Goal: Feedback & Contribution: Contribute content

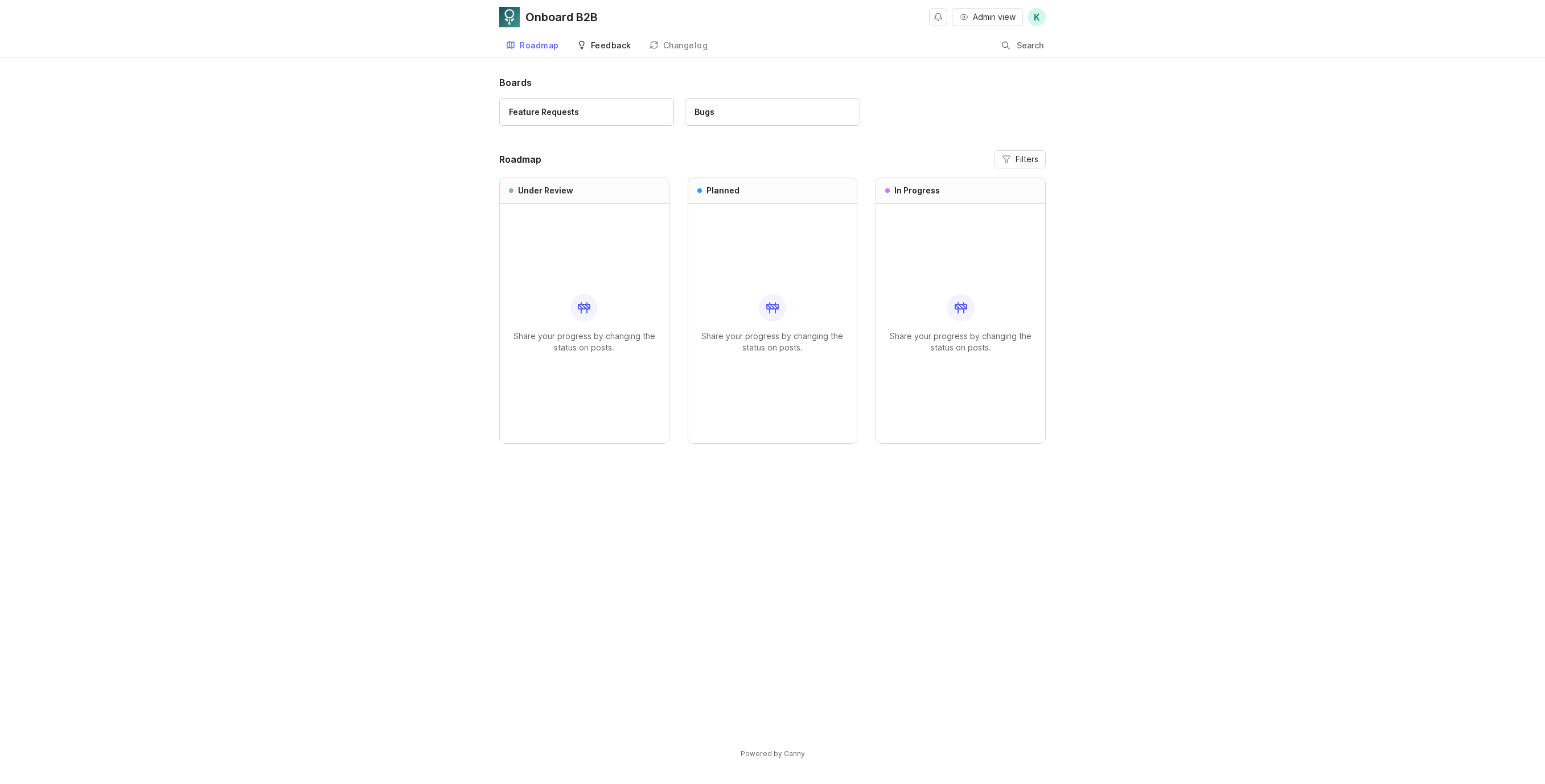
click at [603, 51] on link "Feedback" at bounding box center [604, 46] width 68 height 23
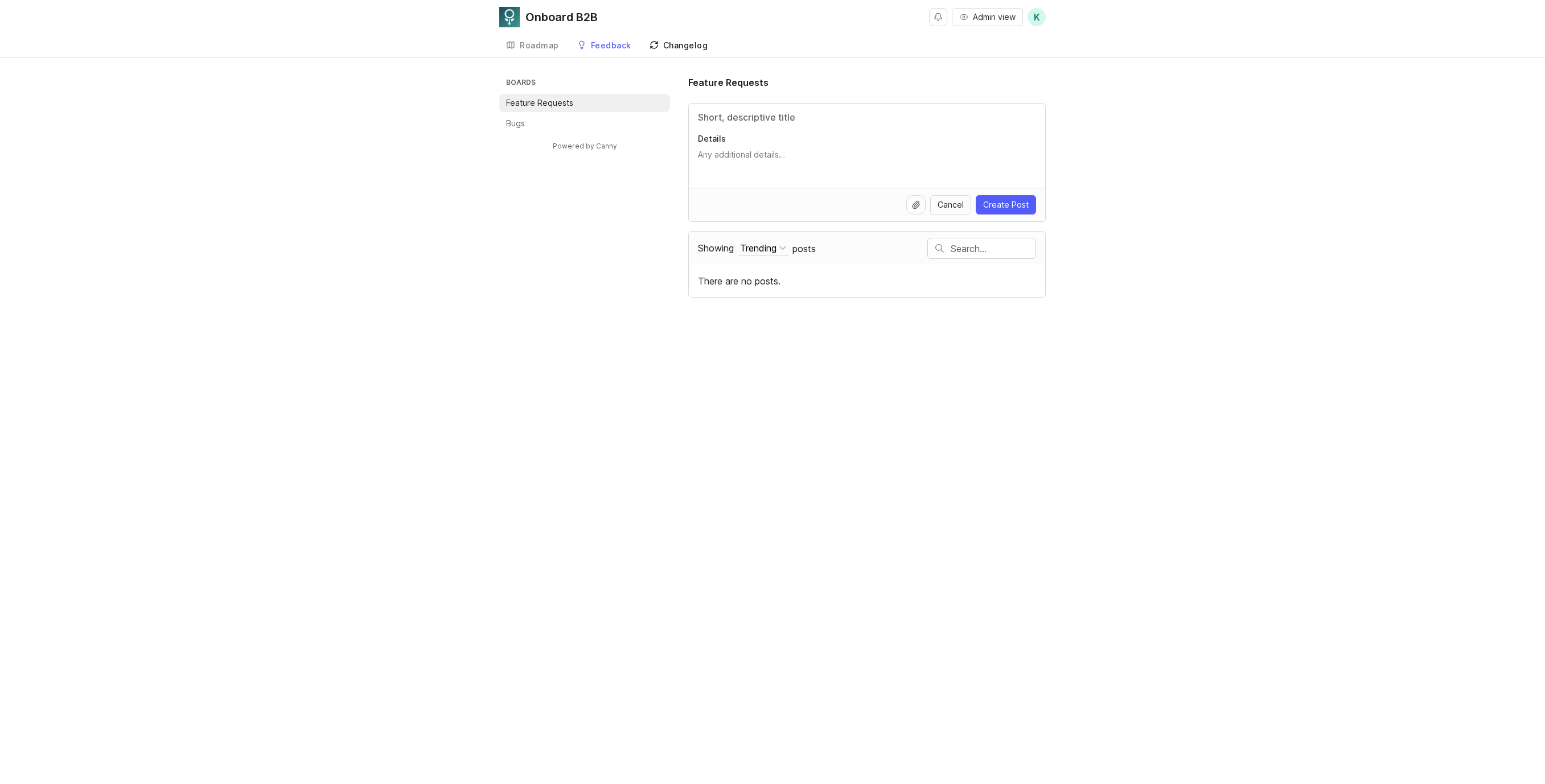
click at [691, 49] on div "Changelog" at bounding box center [685, 46] width 45 height 8
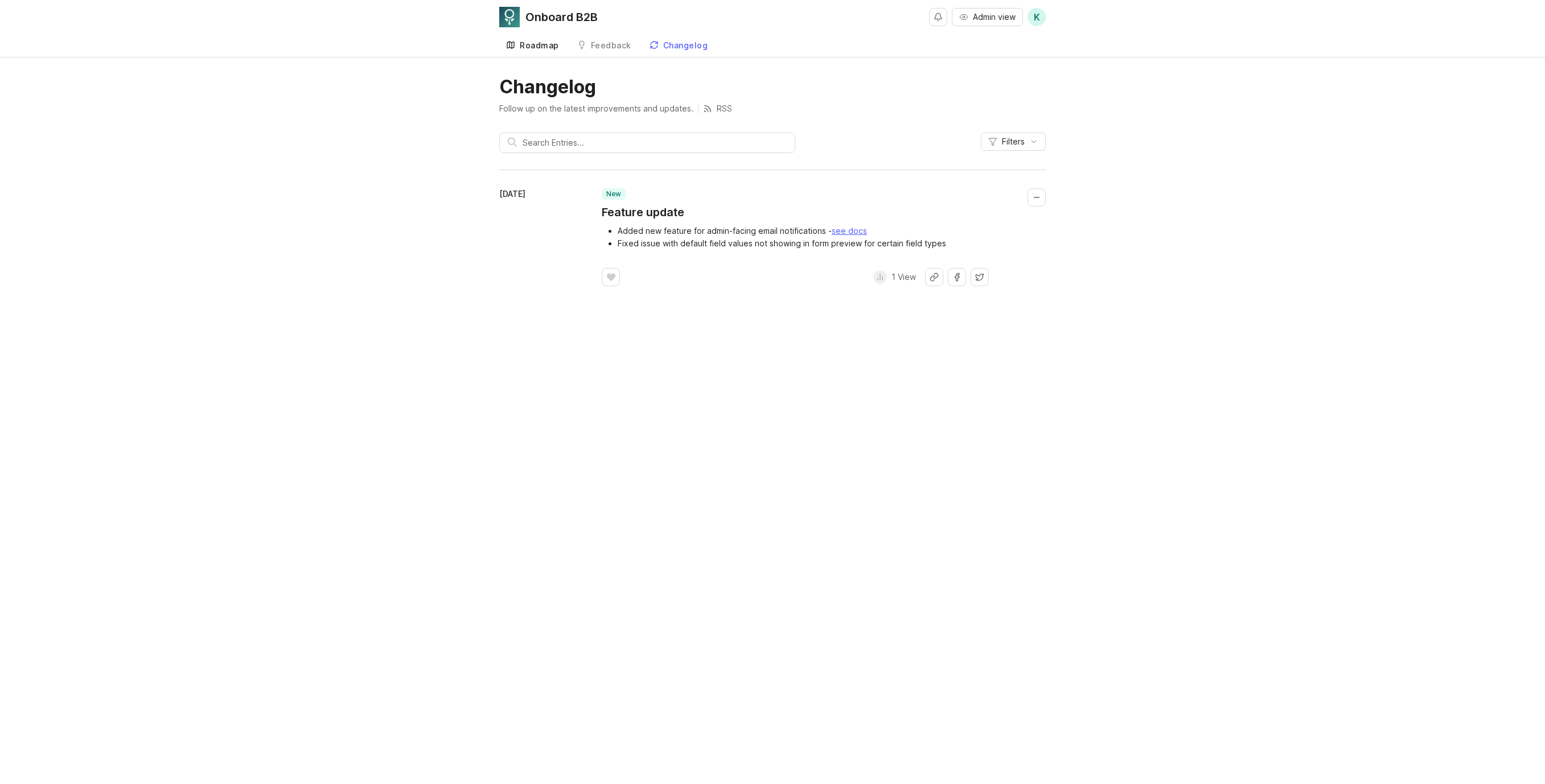
click at [557, 47] on div "Roadmap" at bounding box center [539, 46] width 39 height 8
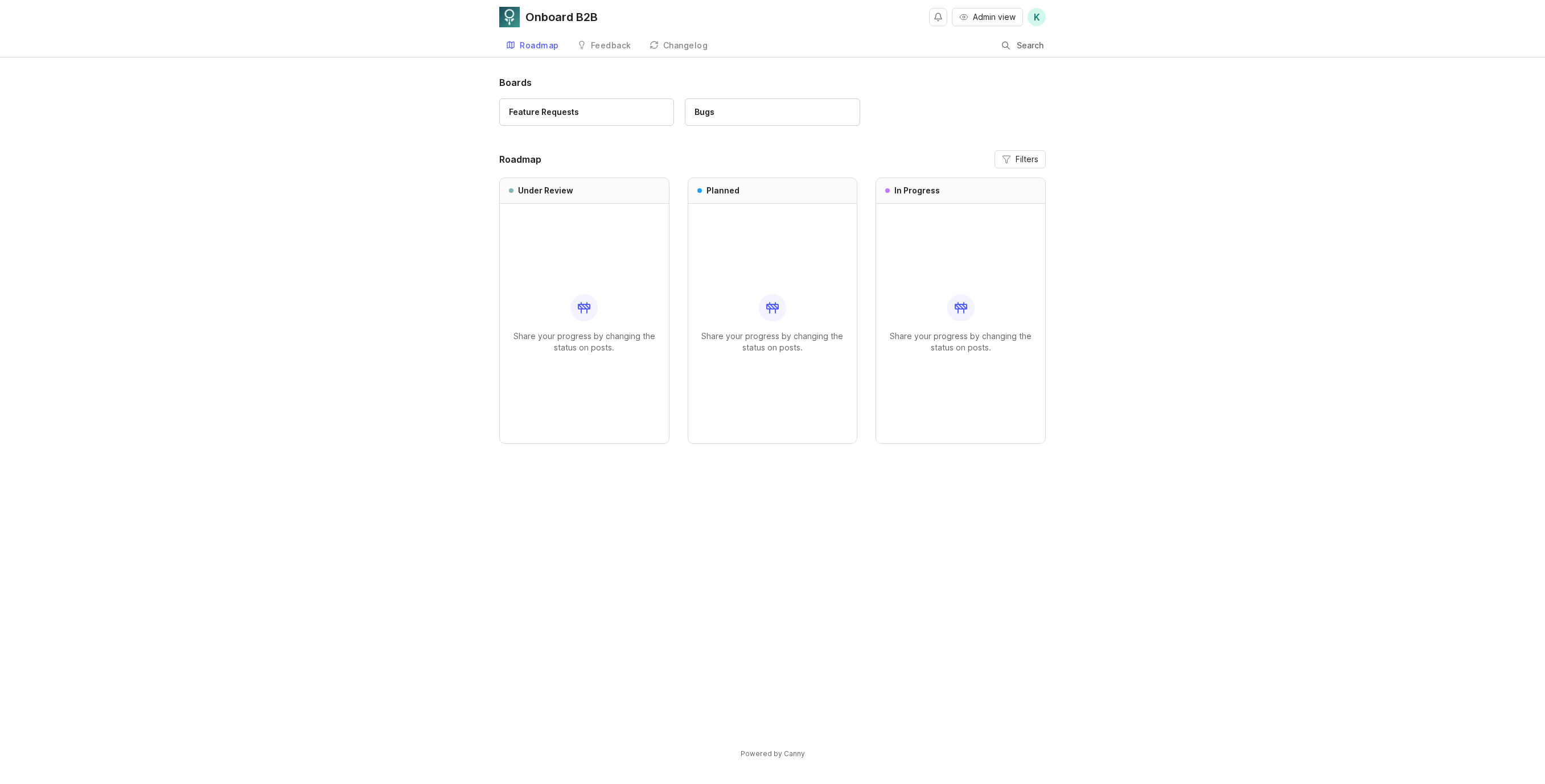
click at [310, 143] on div "Boards Feature Requests Bugs Roadmap Filters Under Review Share your progress b…" at bounding box center [772, 427] width 1545 height 702
click at [616, 50] on link "Feedback" at bounding box center [604, 46] width 68 height 23
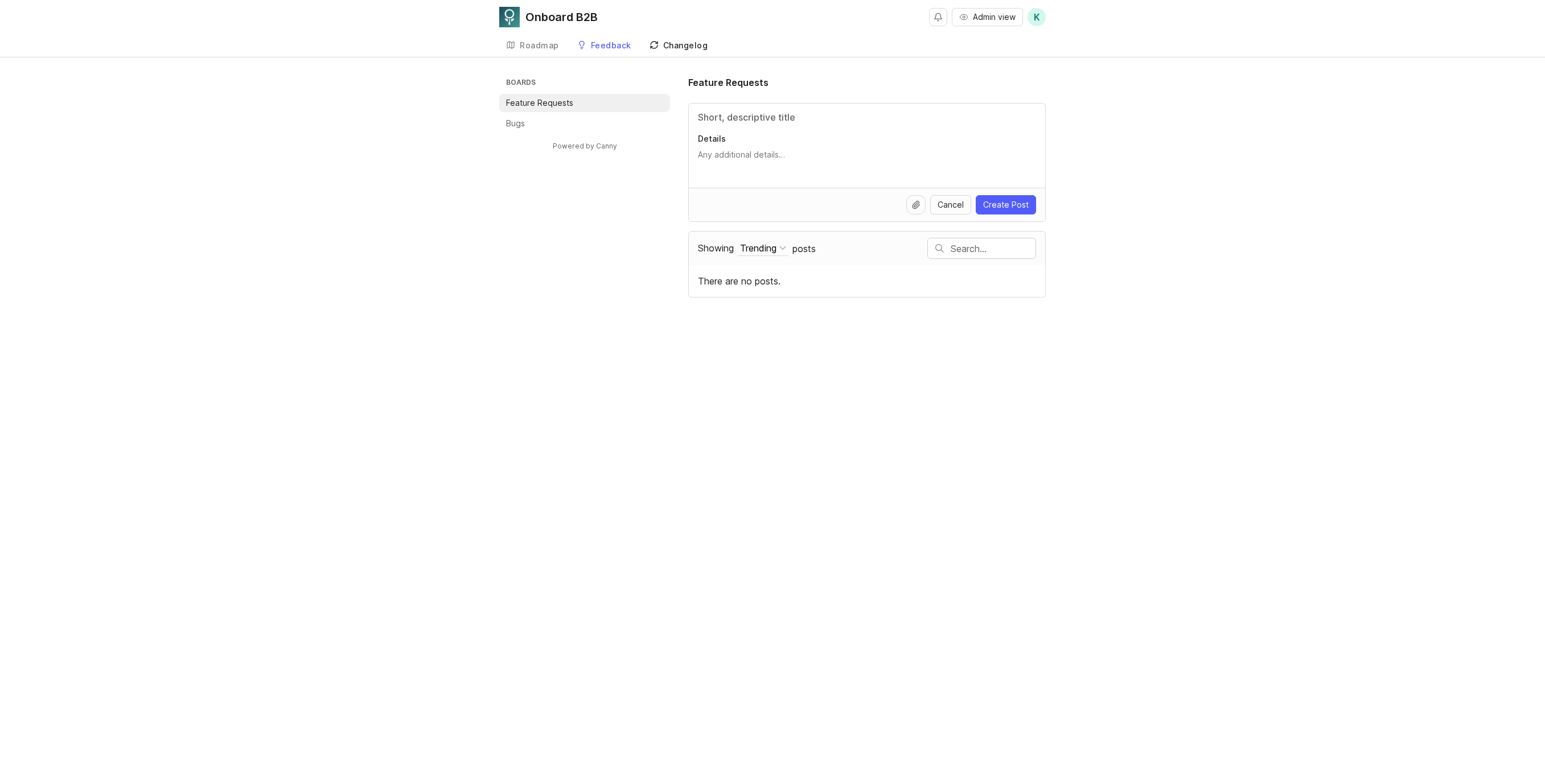
click at [679, 48] on div "Changelog" at bounding box center [685, 46] width 45 height 8
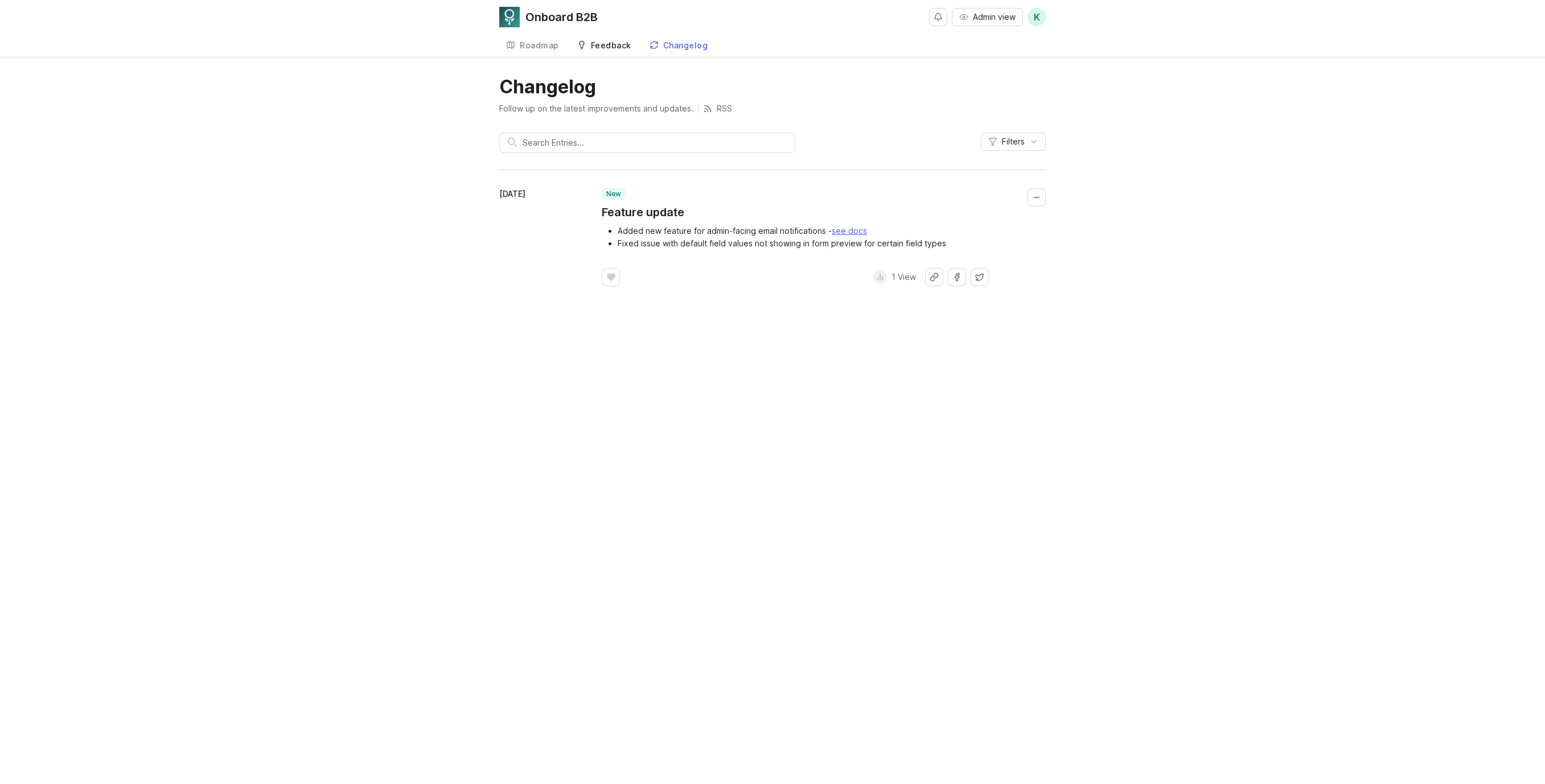
click at [598, 48] on div "Feedback" at bounding box center [611, 46] width 41 height 8
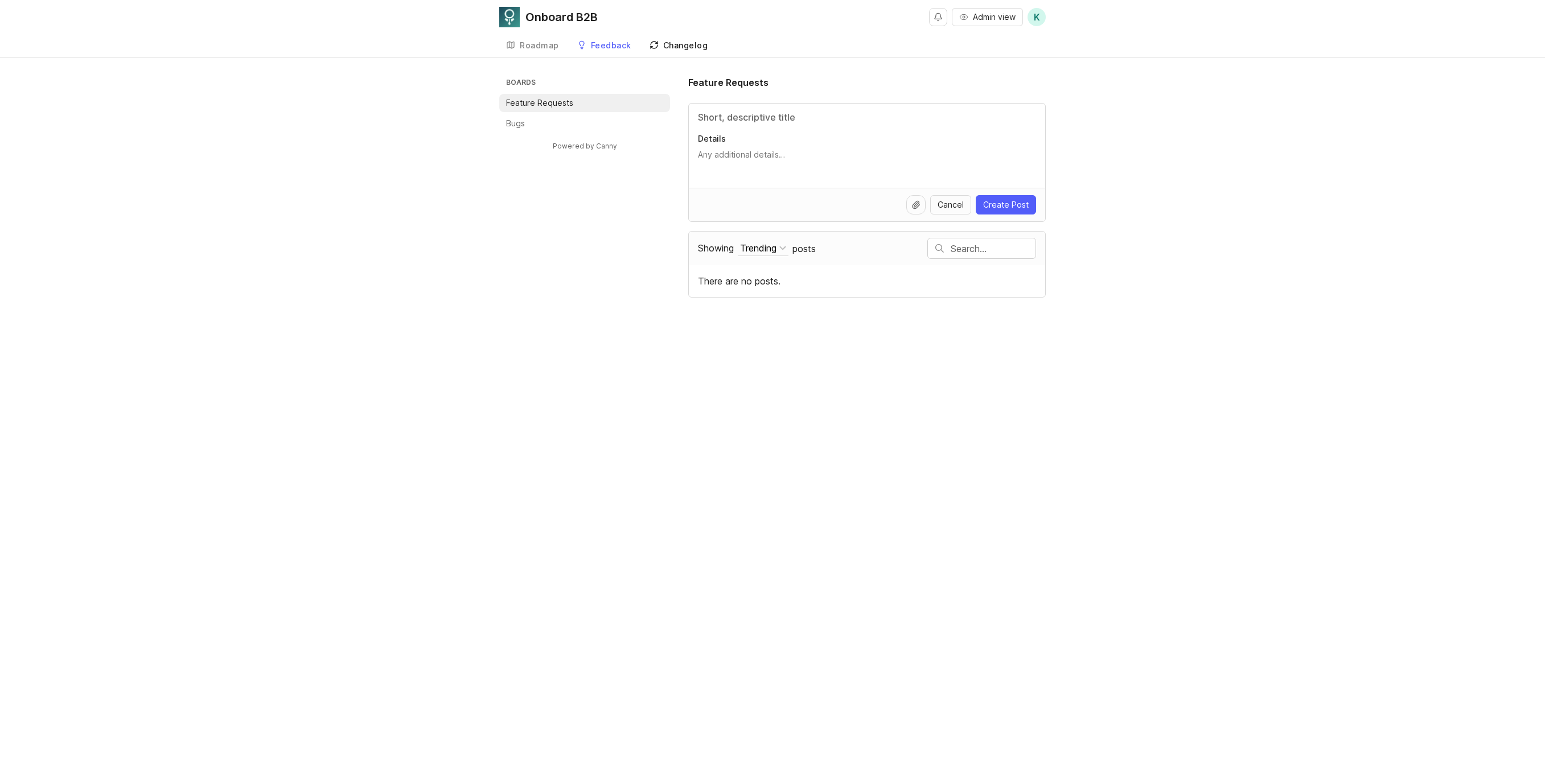
click at [680, 50] on link "Changelog" at bounding box center [678, 46] width 72 height 23
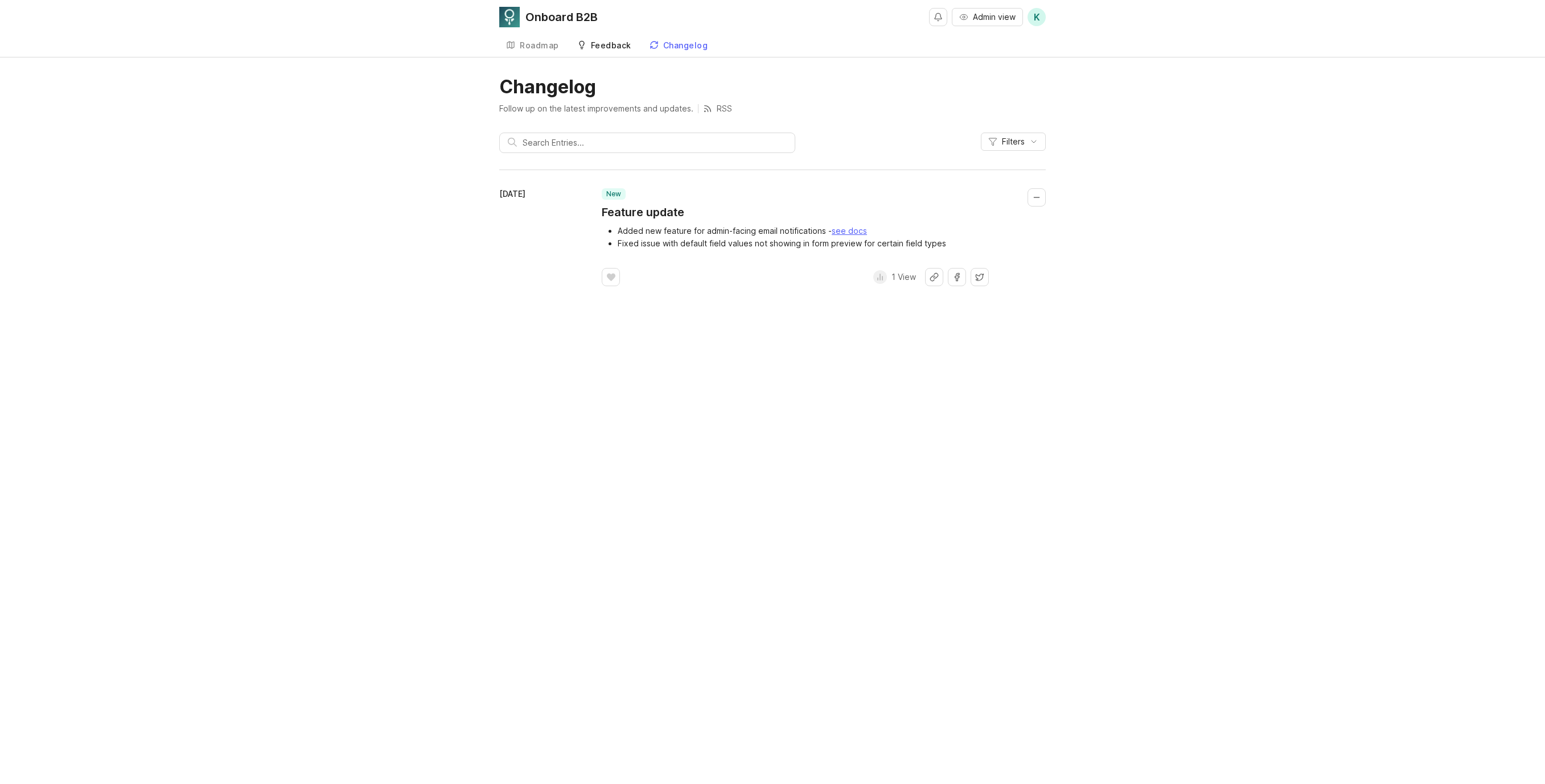
click at [622, 49] on div "Feedback" at bounding box center [611, 46] width 41 height 8
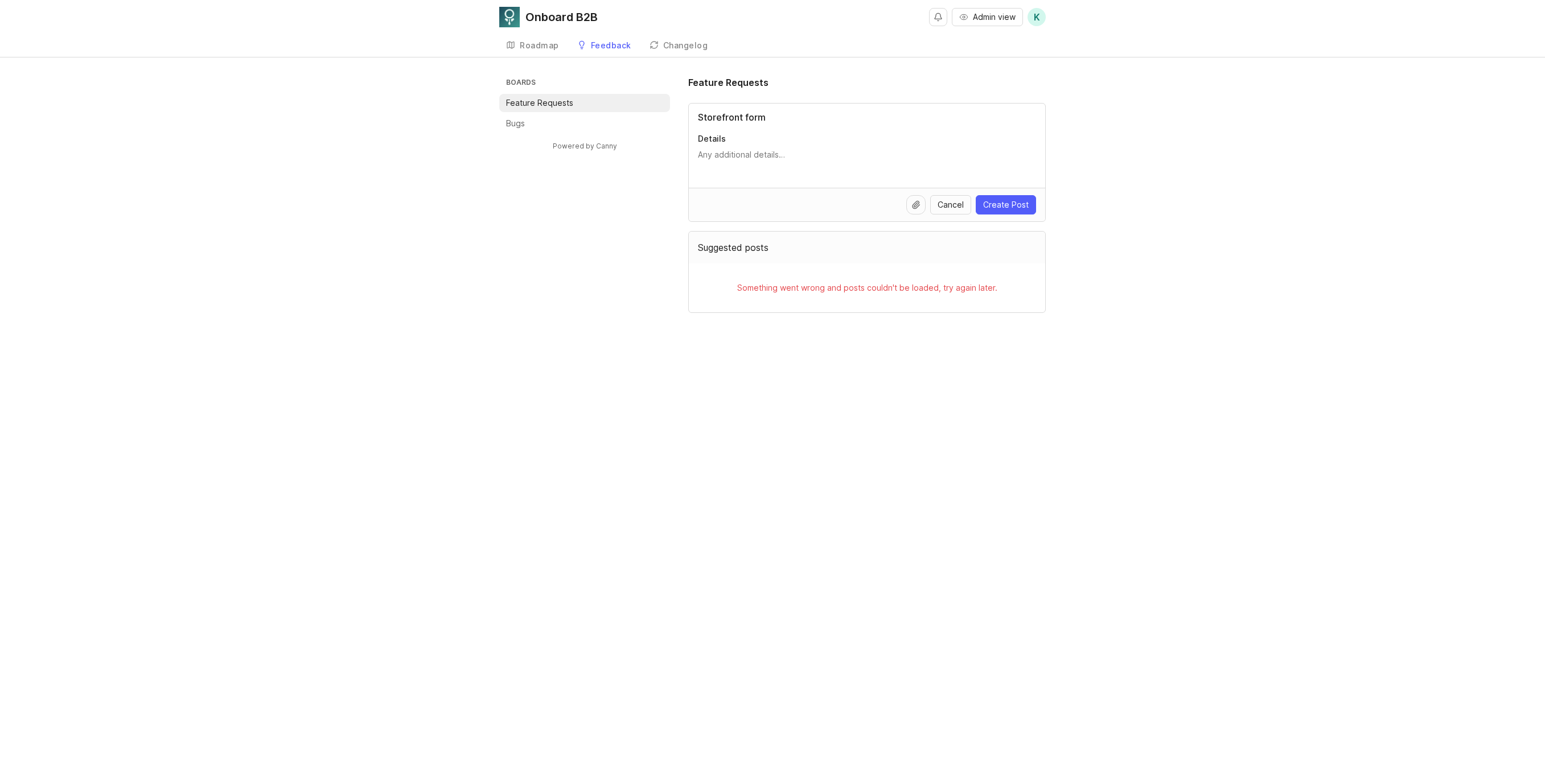
click at [752, 118] on input "Storefront form" at bounding box center [867, 117] width 338 height 13
click at [744, 118] on input "Storefront form" at bounding box center [867, 117] width 338 height 13
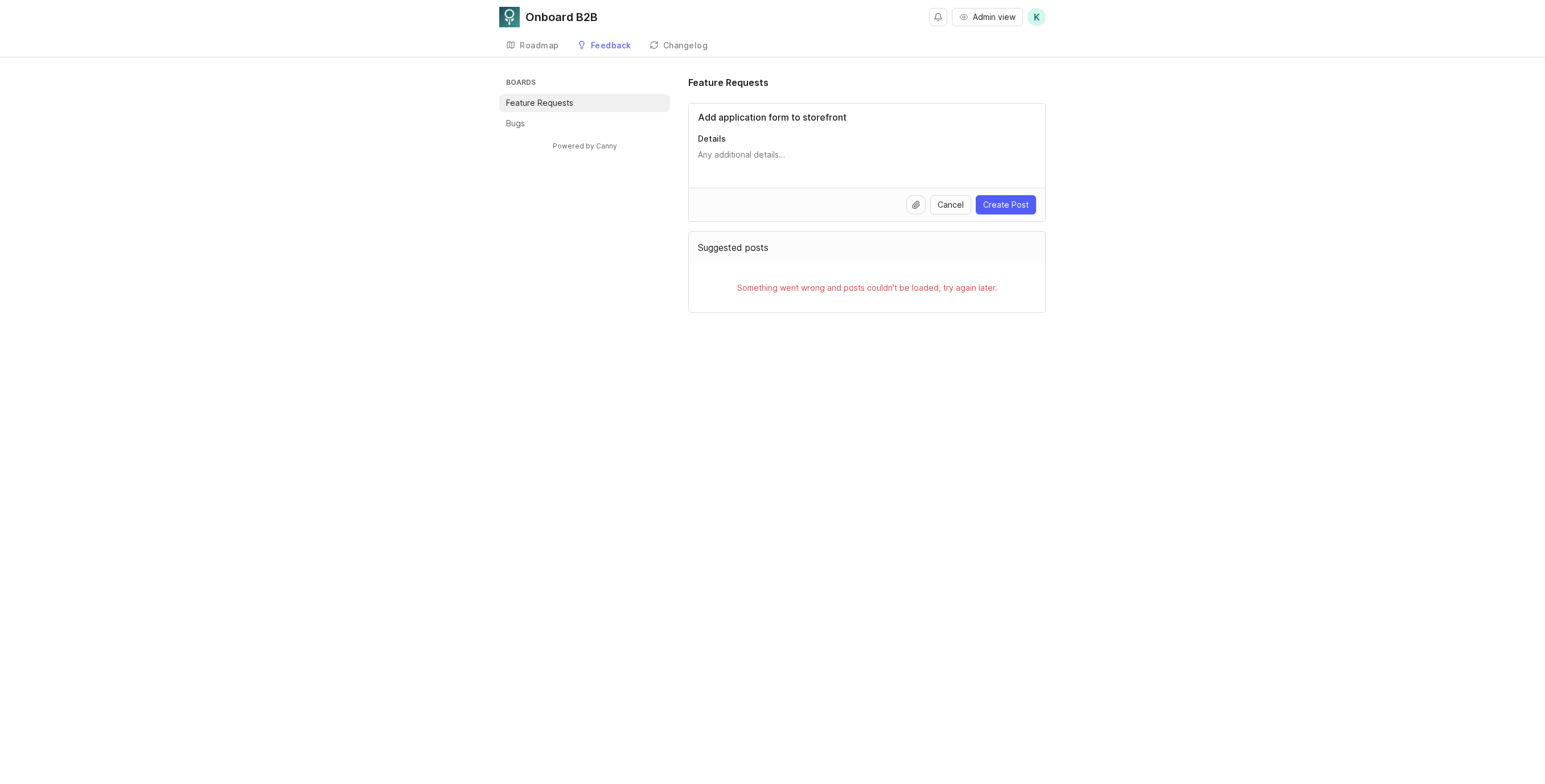
click at [703, 116] on input "Add application form to storefront" at bounding box center [867, 117] width 338 height 13
click at [799, 116] on input "Allow application form to storefront" at bounding box center [867, 117] width 338 height 13
click at [831, 115] on input "Allow application form to be isntalled on storefront" at bounding box center [867, 117] width 338 height 13
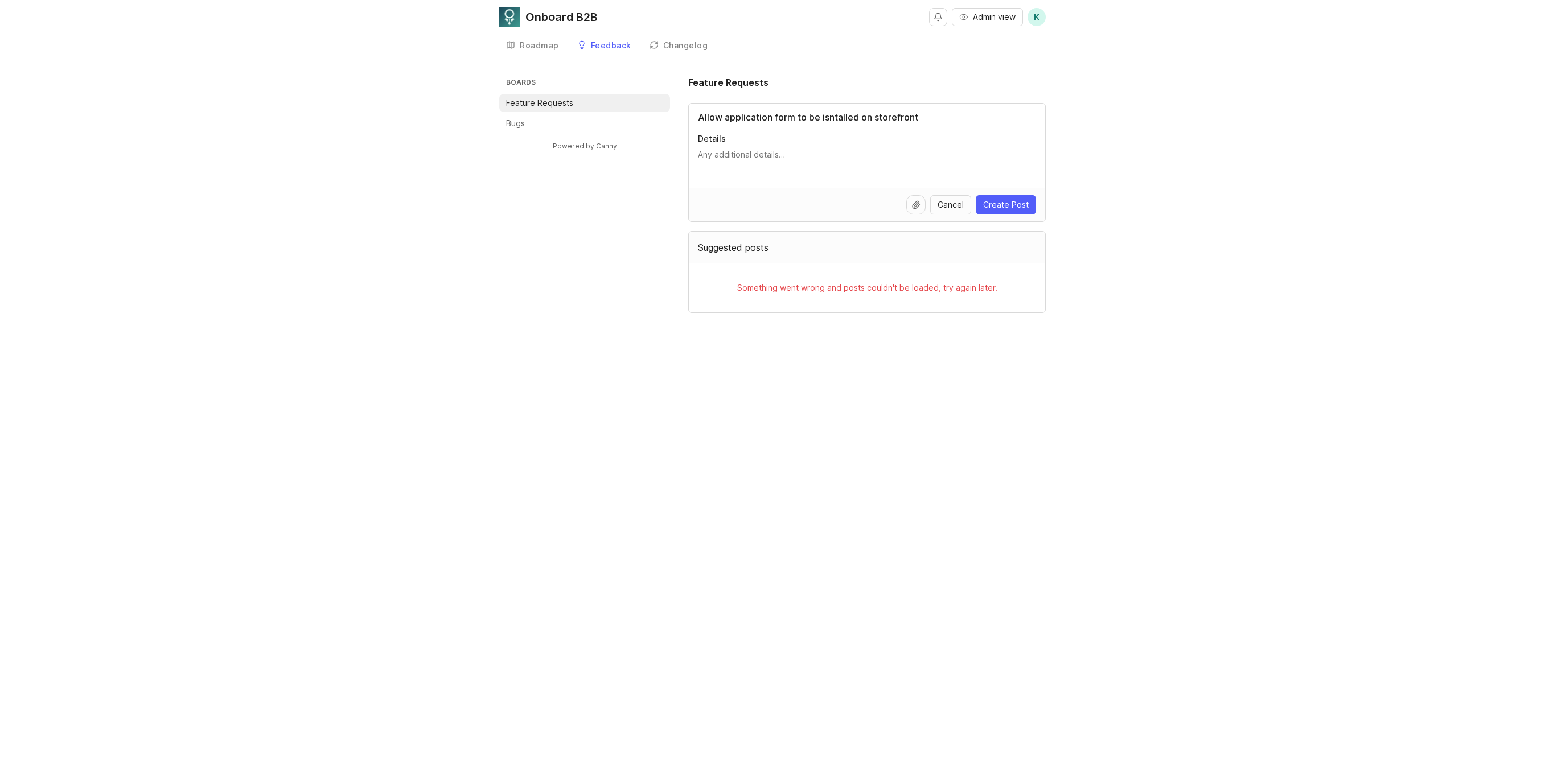
click at [831, 115] on input "Allow application form to be isntalled on storefront" at bounding box center [867, 117] width 338 height 13
type input "Allow application form to be installed on storefront"
click at [829, 129] on div "Allow application form to be installed on storefront Details" at bounding box center [867, 145] width 356 height 84
click at [833, 118] on input "Allow application form to be installed on storefront" at bounding box center [867, 117] width 338 height 13
click at [901, 123] on input "Allow application form to be installed on storefront" at bounding box center [867, 117] width 338 height 13
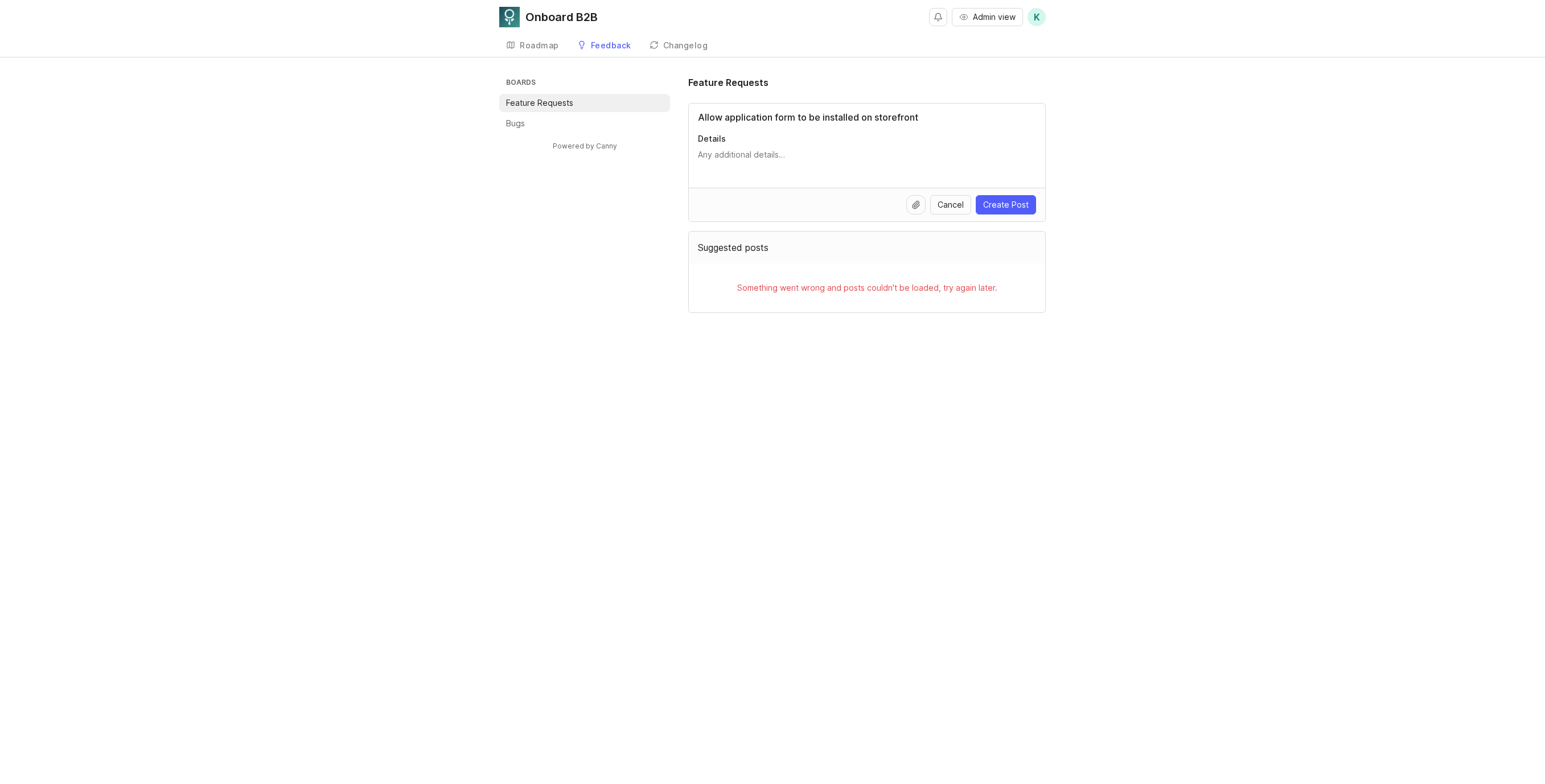
click at [766, 145] on div "Allow application form to be installed on storefront Details" at bounding box center [867, 145] width 356 height 84
click at [764, 152] on textarea "Details" at bounding box center [867, 160] width 338 height 22
type textarea "A"
type textarea "I"
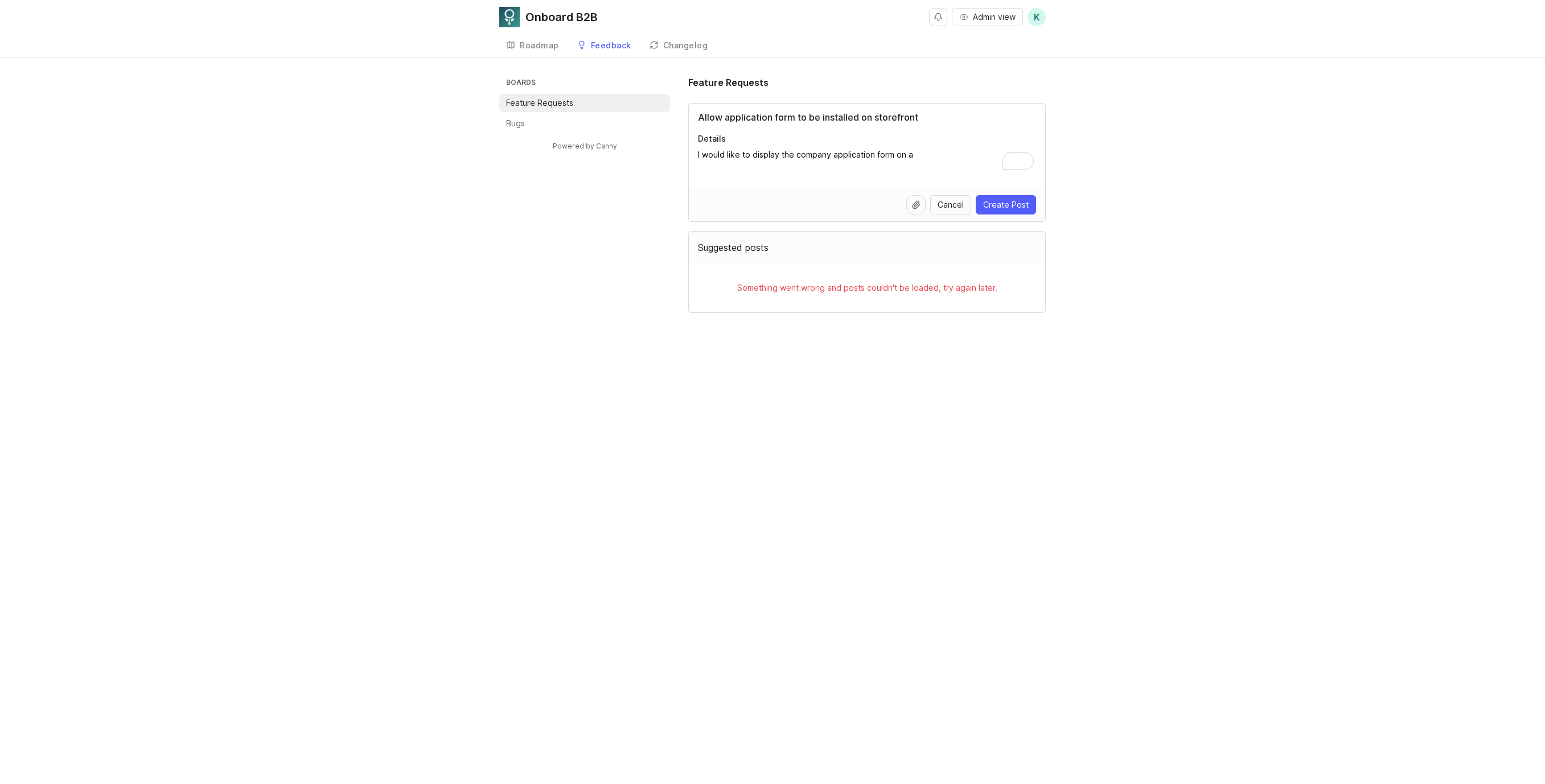
drag, startPoint x: 915, startPoint y: 155, endPoint x: 727, endPoint y: 155, distance: 188.0
click at [727, 155] on textarea "I would like to display the company application form on a" at bounding box center [867, 160] width 338 height 22
drag, startPoint x: 955, startPoint y: 156, endPoint x: 889, endPoint y: 153, distance: 66.1
click at [889, 153] on textarea "I would like to use a landing page on my storefront for B2B signups" at bounding box center [867, 160] width 338 height 22
click at [988, 154] on textarea "I would like to use a landing page on my storefront to capture b2b prospects. A…" at bounding box center [867, 160] width 338 height 22
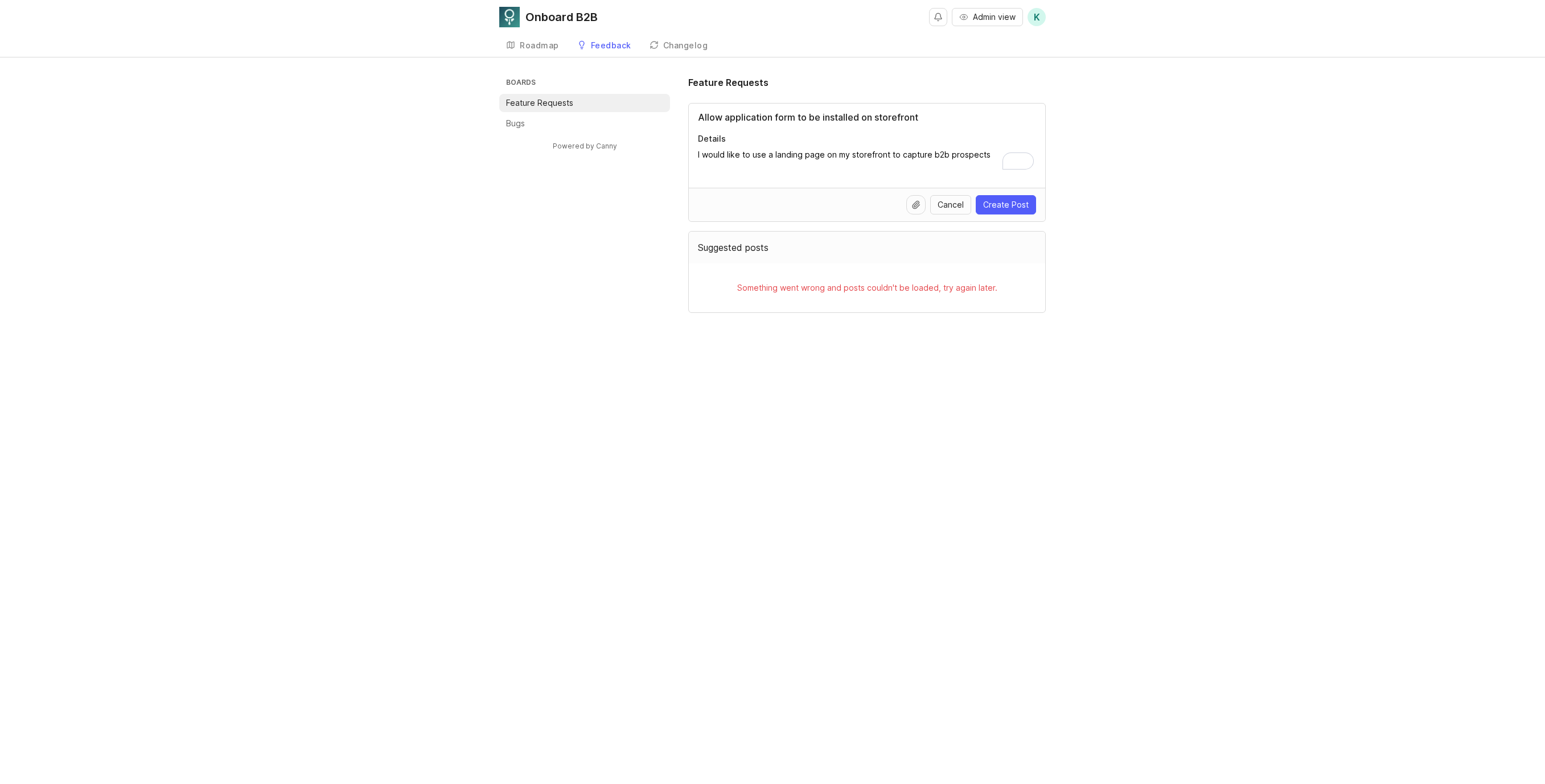
type textarea "I would like to use a landing page on my storefront to capture b2b prospects"
click at [896, 117] on input "Allow application form to be installed on storefront" at bounding box center [867, 117] width 338 height 13
type input "Allow application form to be installed on theme"
click at [845, 150] on textarea "I would like to use a landing page on my storefront to capture b2b prospects" at bounding box center [867, 160] width 338 height 22
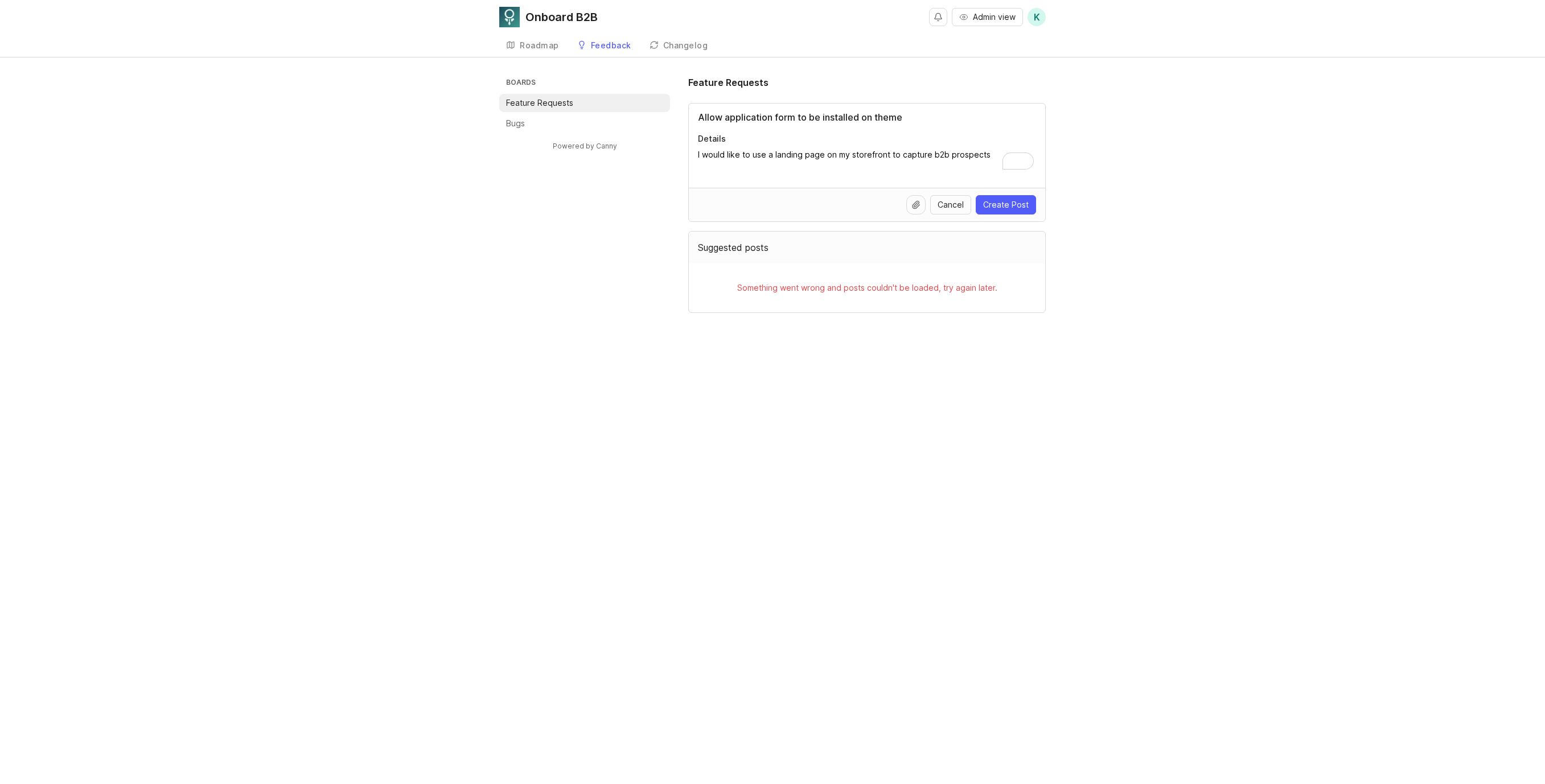
click at [947, 151] on textarea "I would like to use a landing page on my storefront to capture b2b prospects" at bounding box center [867, 160] width 338 height 22
click at [1003, 204] on span "Create Post" at bounding box center [1006, 205] width 46 height 12
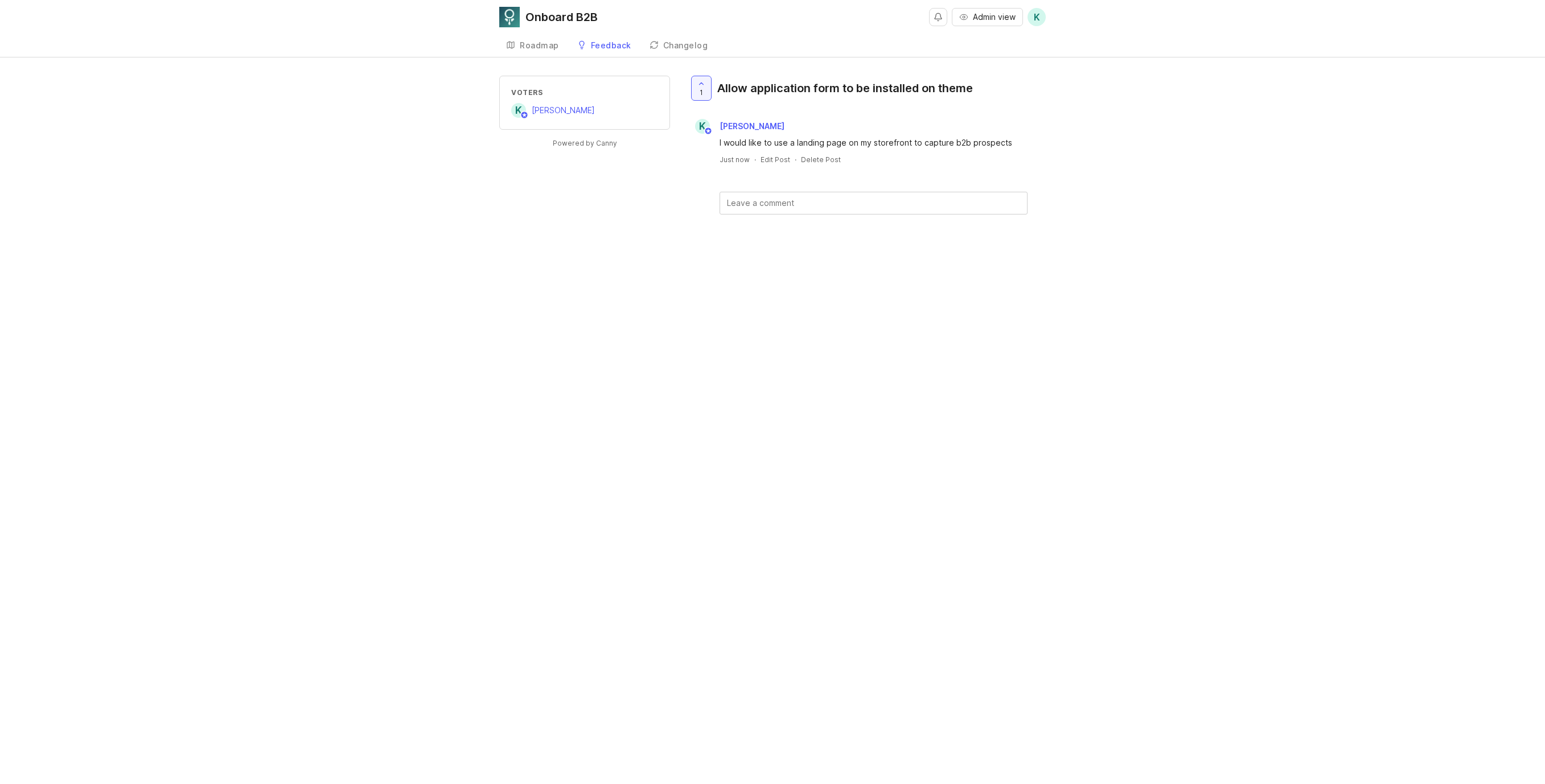
click at [904, 147] on div "I would like to use a landing page on my storefront to capture b2b prospects" at bounding box center [873, 142] width 308 height 12
click at [704, 85] on icon at bounding box center [701, 82] width 8 height 8
click at [702, 82] on icon at bounding box center [701, 82] width 8 height 8
click at [531, 50] on link "Roadmap" at bounding box center [532, 46] width 67 height 23
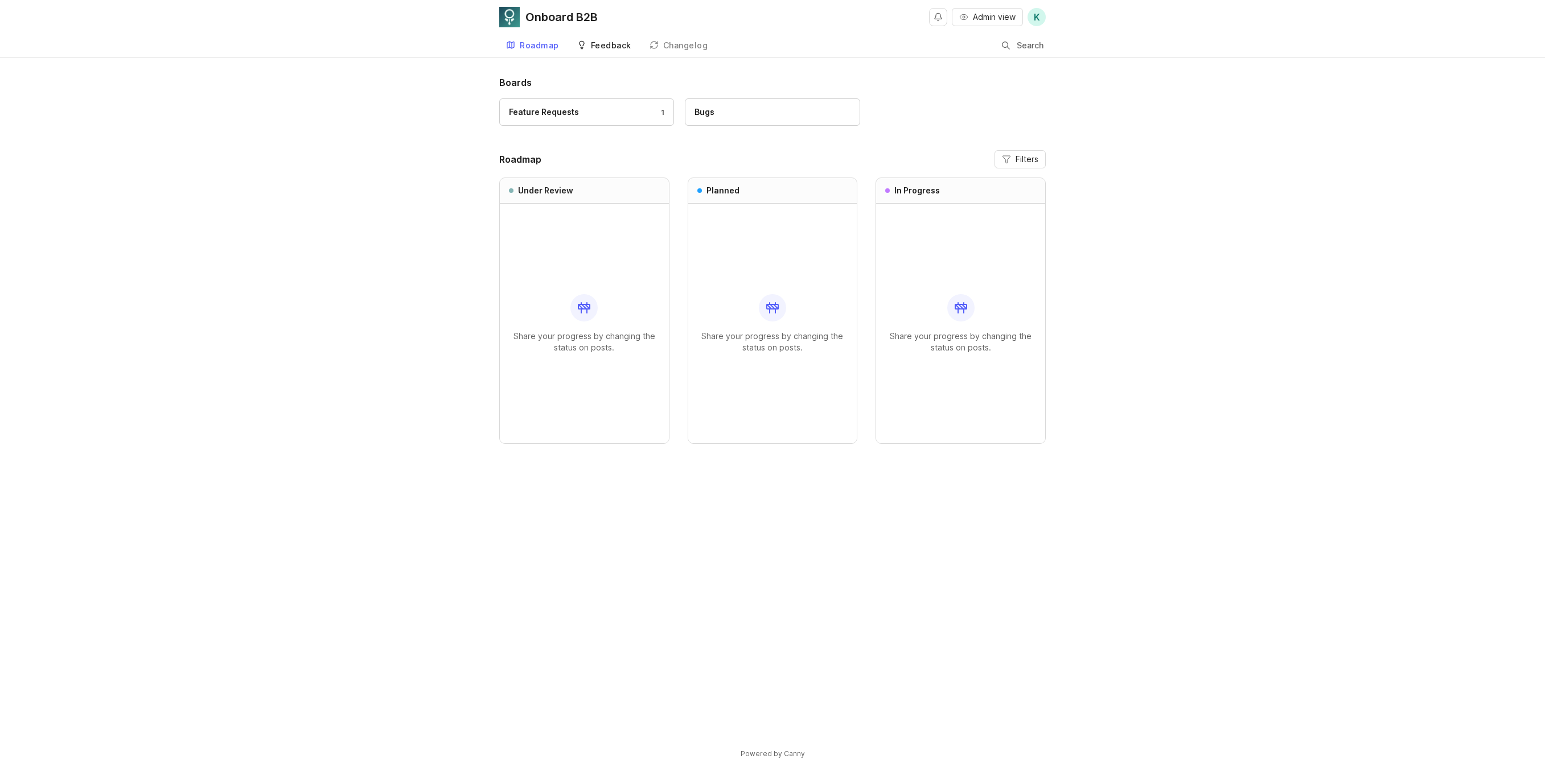
click at [610, 47] on div "Feedback" at bounding box center [611, 46] width 41 height 8
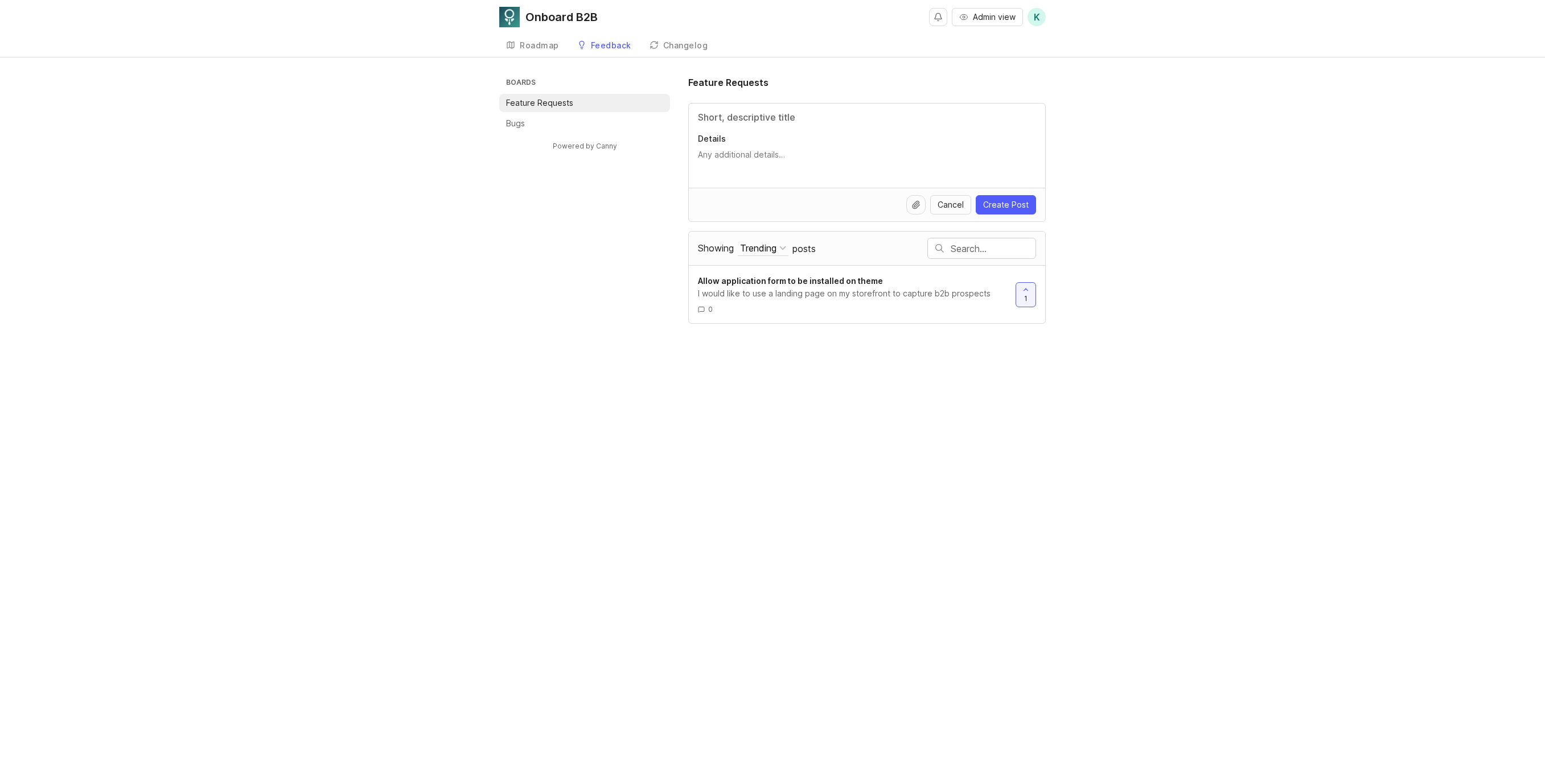
click at [1040, 21] on span "K" at bounding box center [1036, 17] width 18 height 18
click at [984, 193] on p "Logout" at bounding box center [974, 194] width 27 height 12
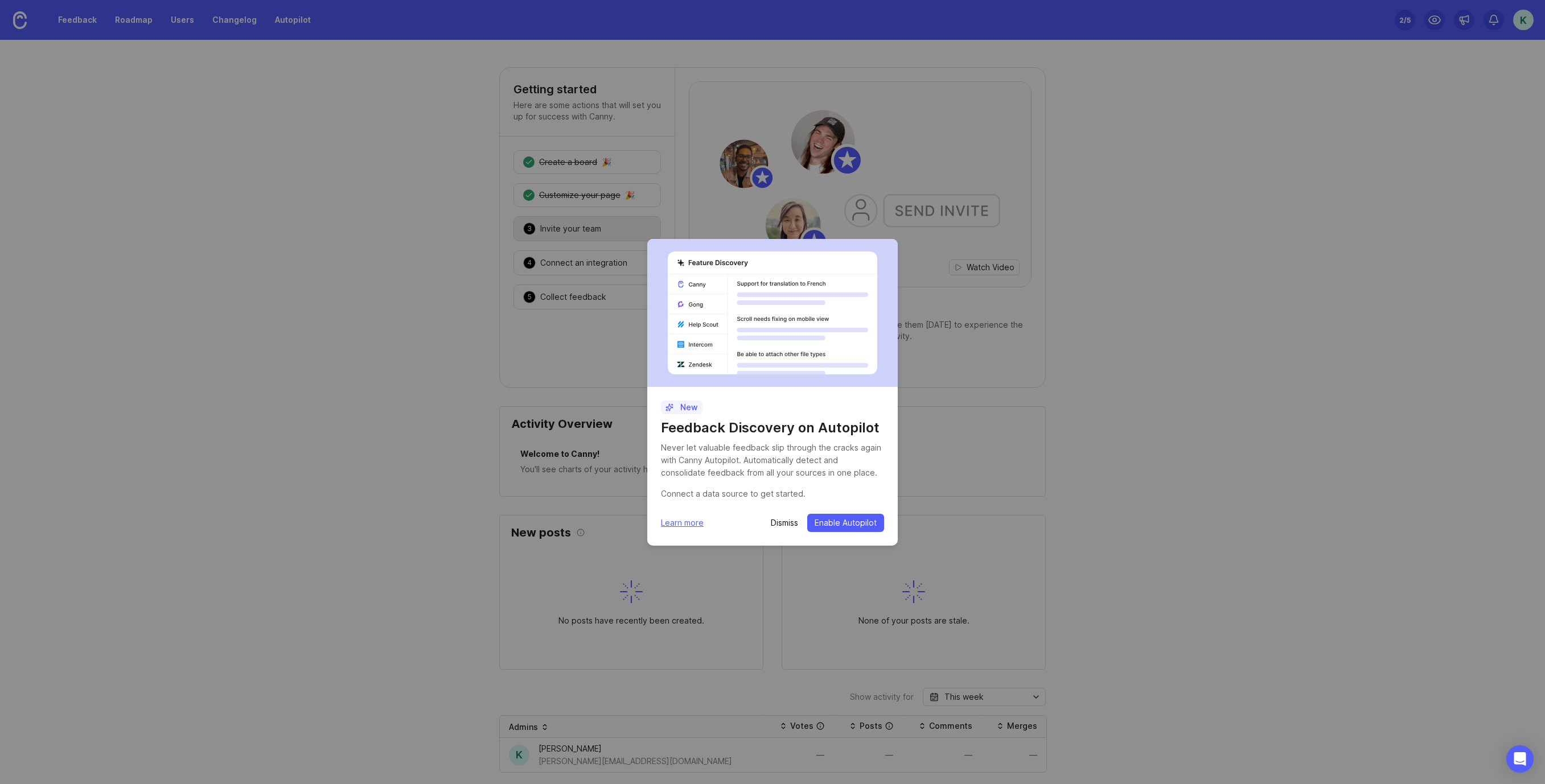
click at [788, 523] on p "Dismiss" at bounding box center [784, 523] width 27 height 12
